Goal: Task Accomplishment & Management: Complete application form

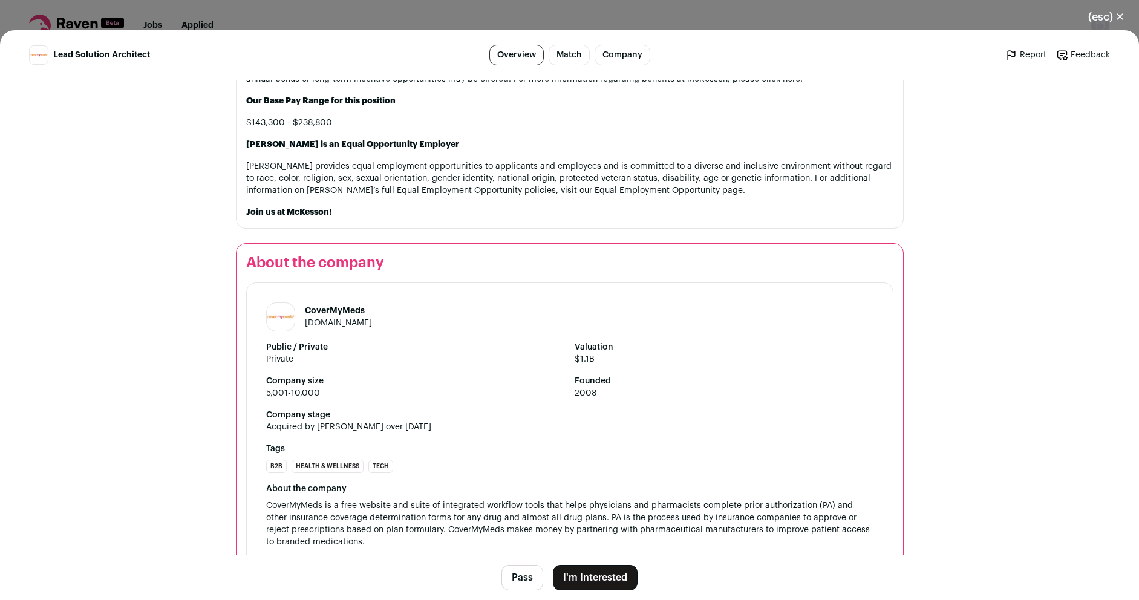
scroll to position [1959, 0]
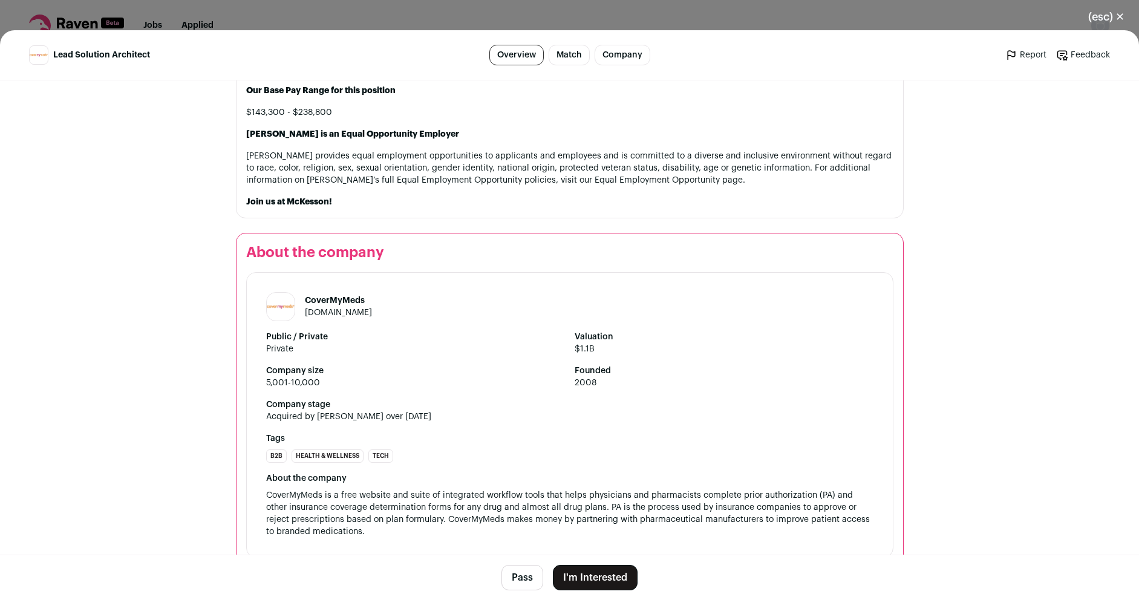
click at [611, 579] on button "I'm Interested" at bounding box center [595, 577] width 85 height 25
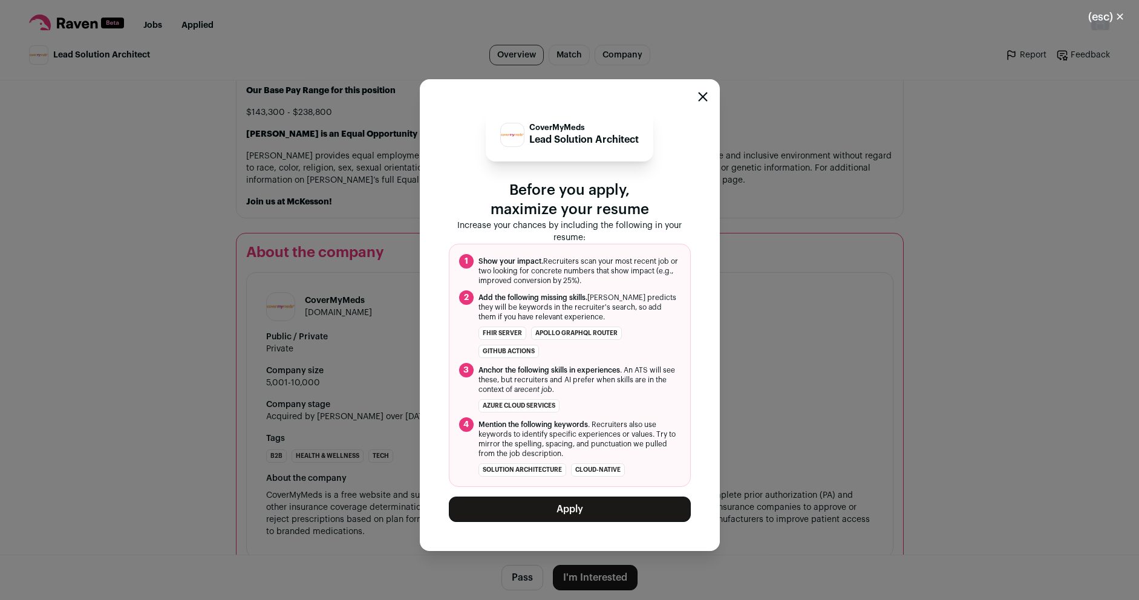
click at [612, 512] on button "Apply" at bounding box center [570, 508] width 242 height 25
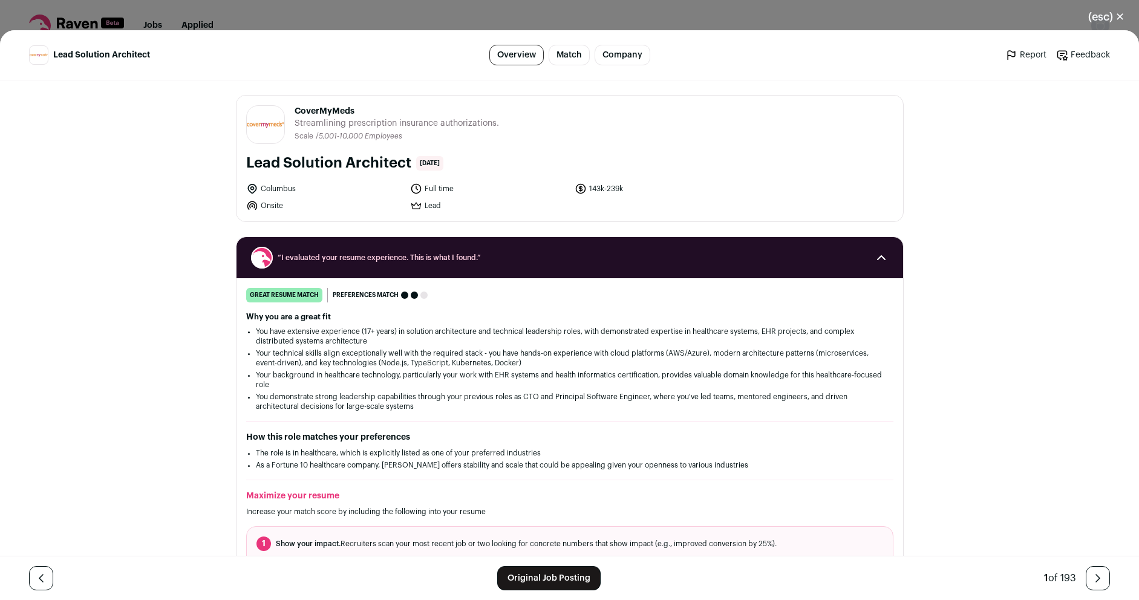
click at [539, 580] on link "Original Job Posting" at bounding box center [548, 578] width 103 height 24
drag, startPoint x: 359, startPoint y: 108, endPoint x: 290, endPoint y: 111, distance: 69.6
click at [294, 111] on span "CoverMyMeds" at bounding box center [396, 111] width 204 height 12
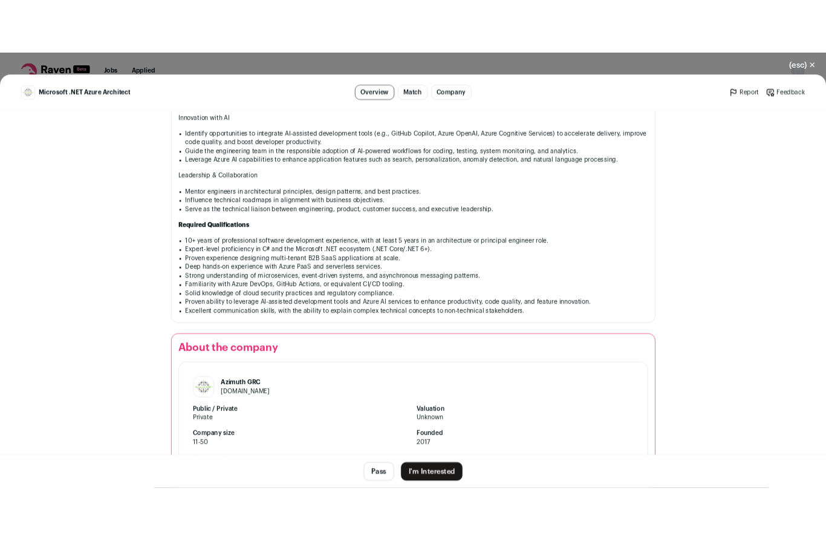
scroll to position [1064, 0]
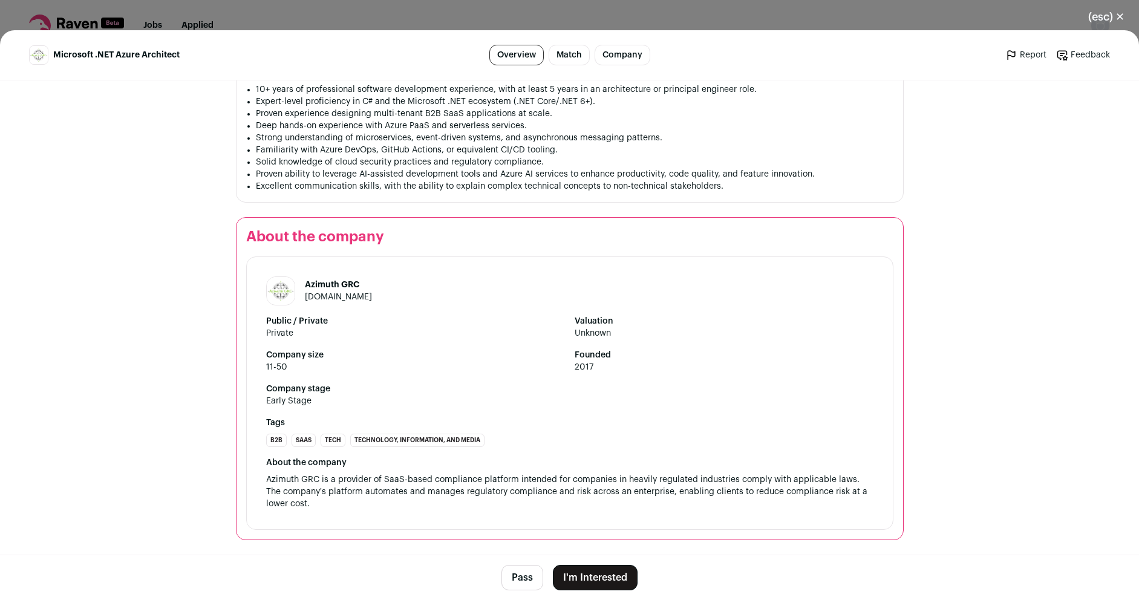
click at [603, 580] on button "I'm Interested" at bounding box center [595, 577] width 85 height 25
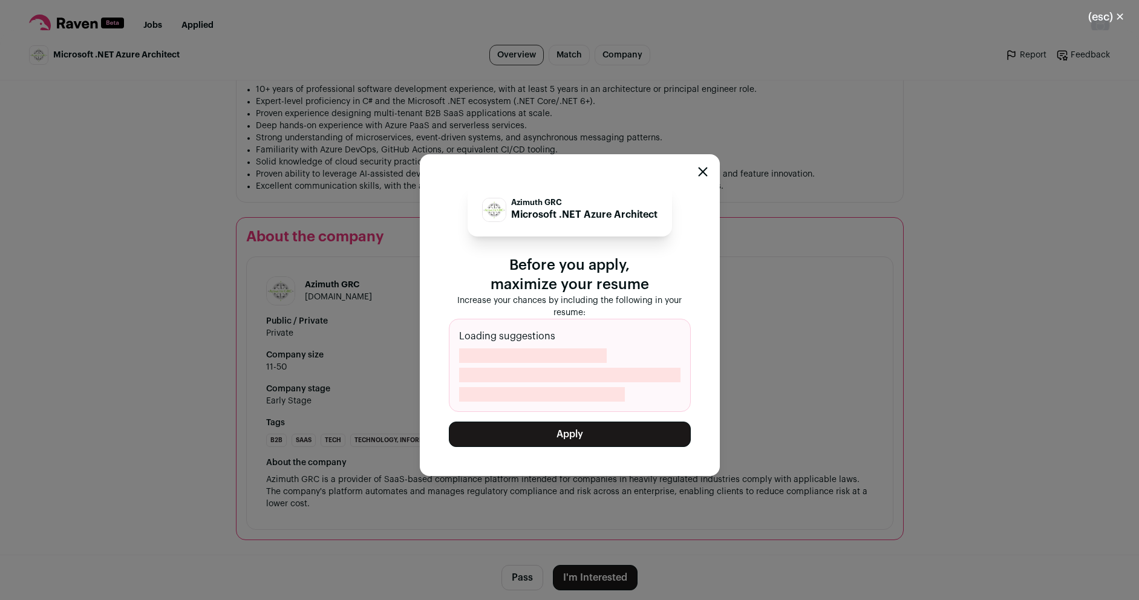
click at [586, 441] on button "Apply" at bounding box center [570, 433] width 242 height 25
